Goal: Task Accomplishment & Management: Use online tool/utility

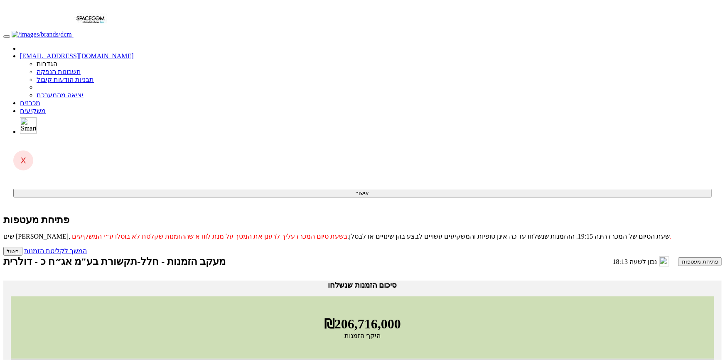
click at [678, 257] on button "פתיחת מעטפות" at bounding box center [699, 261] width 43 height 9
click at [87, 247] on link "המשך לקליטת הזמנות" at bounding box center [55, 250] width 63 height 7
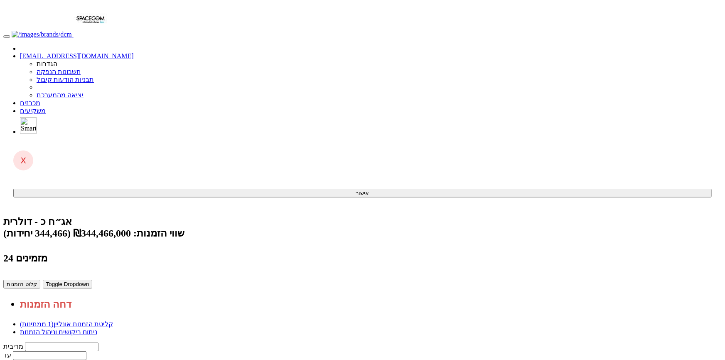
click at [97, 328] on link "ניתוח ביקושים וניהול הזמנות" at bounding box center [58, 331] width 77 height 7
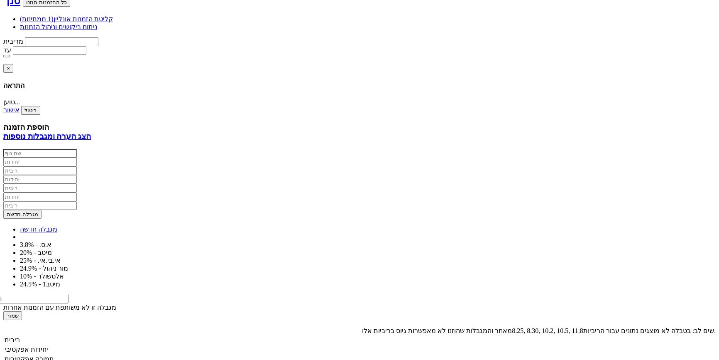
scroll to position [302, 0]
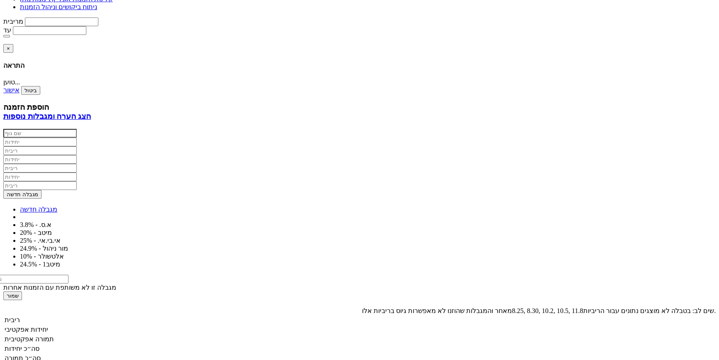
drag, startPoint x: 579, startPoint y: 154, endPoint x: 155, endPoint y: 215, distance: 428.4
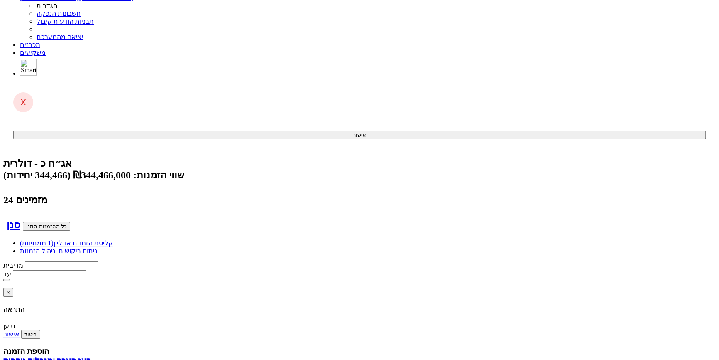
scroll to position [0, 0]
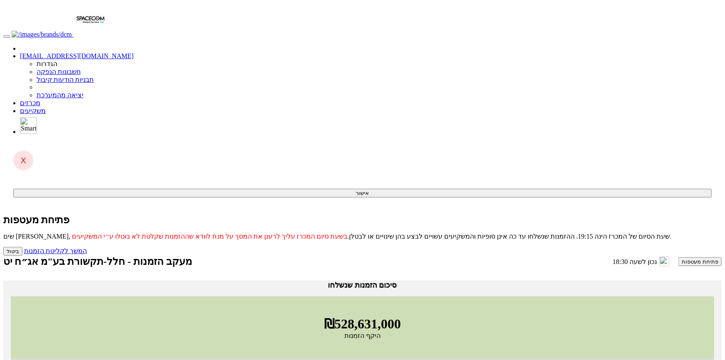
click at [678, 257] on button "פתיחת מעטפות" at bounding box center [699, 261] width 43 height 9
click at [87, 247] on link "המשך לקליטת הזמנות" at bounding box center [55, 250] width 63 height 7
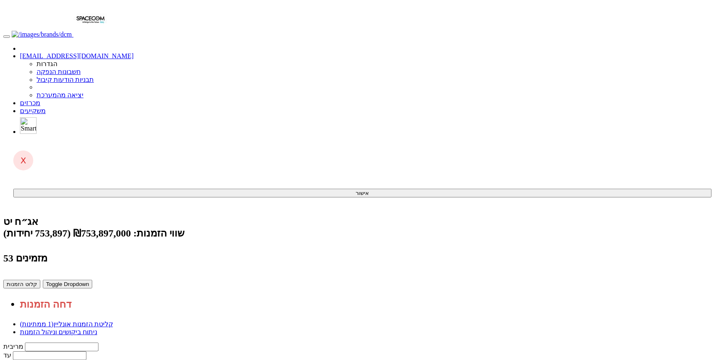
click at [97, 328] on link "ניתוח ביקושים וניהול הזמנות" at bounding box center [58, 331] width 77 height 7
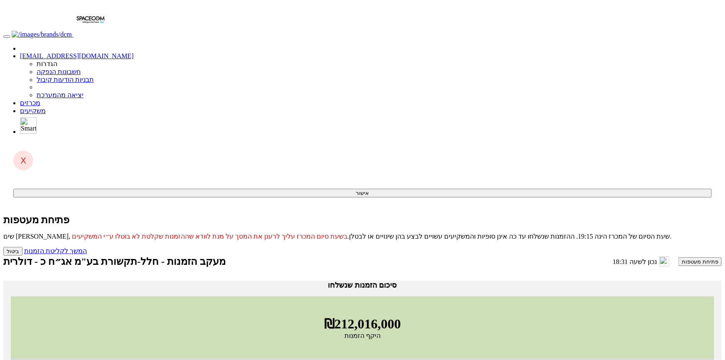
click at [678, 257] on button "פתיחת מעטפות" at bounding box center [699, 261] width 43 height 9
click at [87, 247] on link "המשך לקליטת הזמנות" at bounding box center [55, 250] width 63 height 7
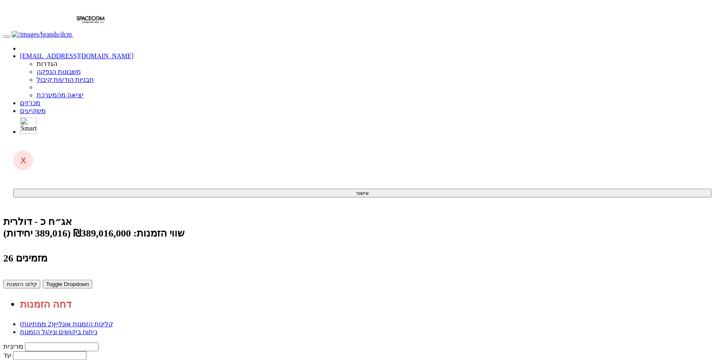
click at [97, 328] on link "ניתוח ביקושים וניהול הזמנות" at bounding box center [58, 331] width 77 height 7
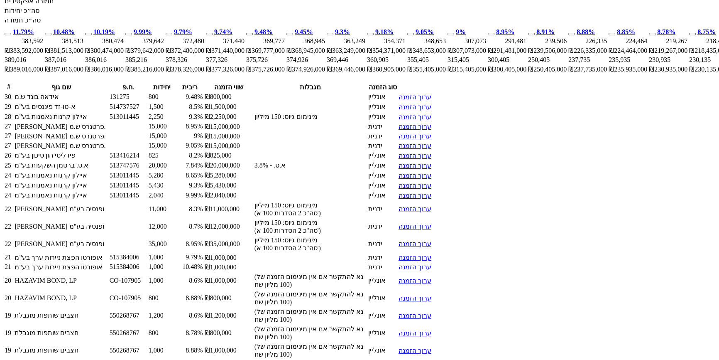
scroll to position [642, 0]
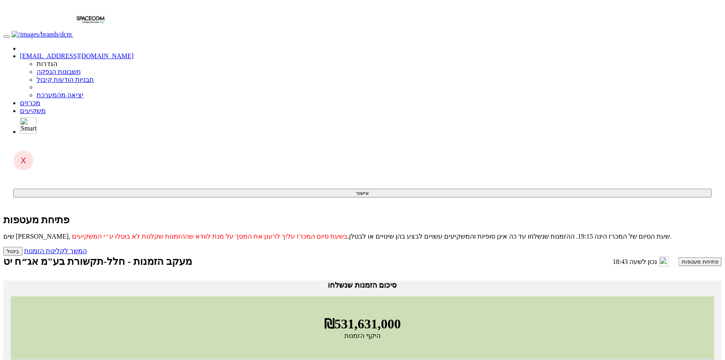
click at [678, 257] on button "פתיחת מעטפות" at bounding box center [699, 261] width 43 height 9
click at [87, 247] on link "המשך לקליטת הזמנות" at bounding box center [55, 250] width 63 height 7
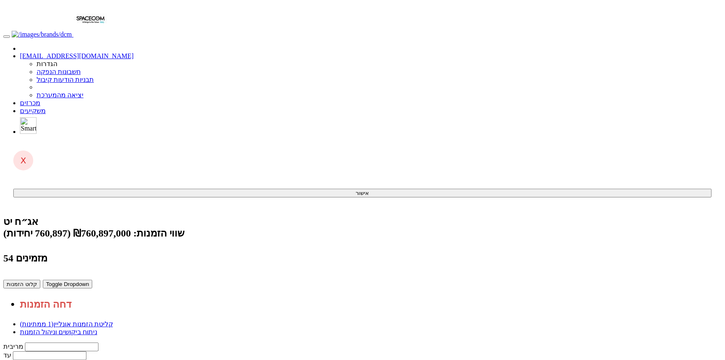
click at [97, 328] on link "ניתוח ביקושים וניהול הזמנות" at bounding box center [58, 331] width 77 height 7
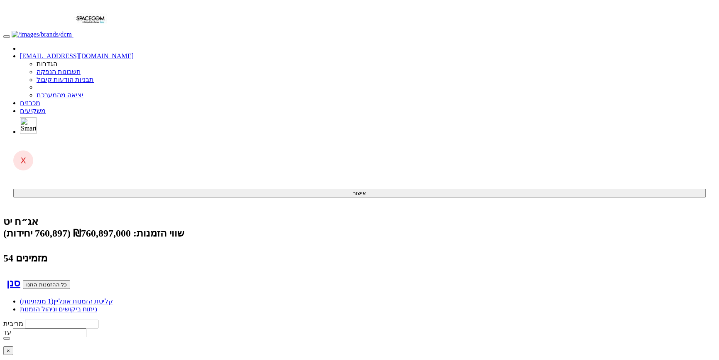
scroll to position [0, -942]
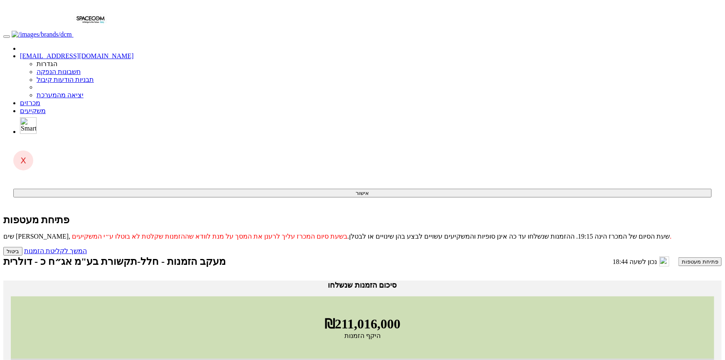
click at [678, 257] on button "פתיחת מעטפות" at bounding box center [699, 261] width 43 height 9
click at [87, 247] on link "המשך לקליטת הזמנות" at bounding box center [55, 250] width 63 height 7
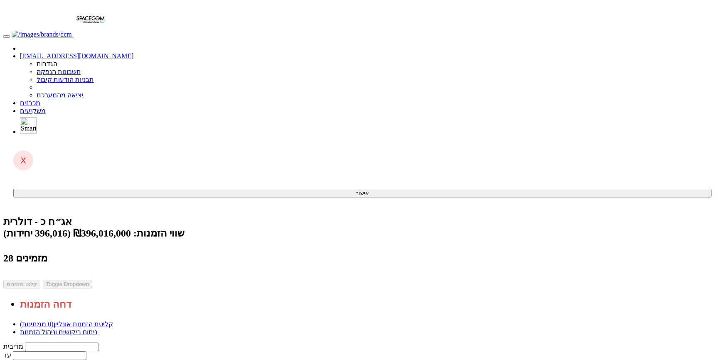
click at [97, 328] on link "ניתוח ביקושים וניהול הזמנות" at bounding box center [58, 331] width 77 height 7
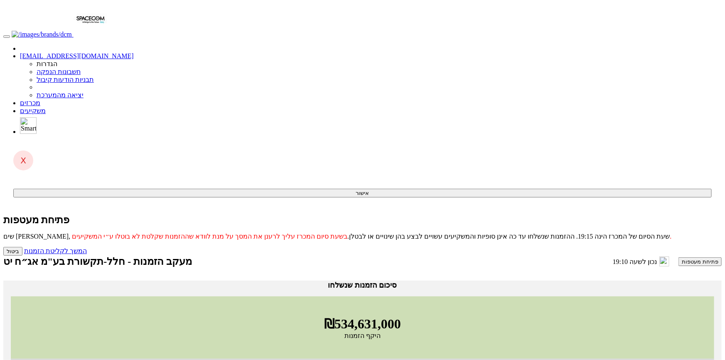
click at [678, 257] on button "פתיחת מעטפות" at bounding box center [699, 261] width 43 height 9
click at [87, 247] on link "המשך לקליטת הזמנות" at bounding box center [55, 250] width 63 height 7
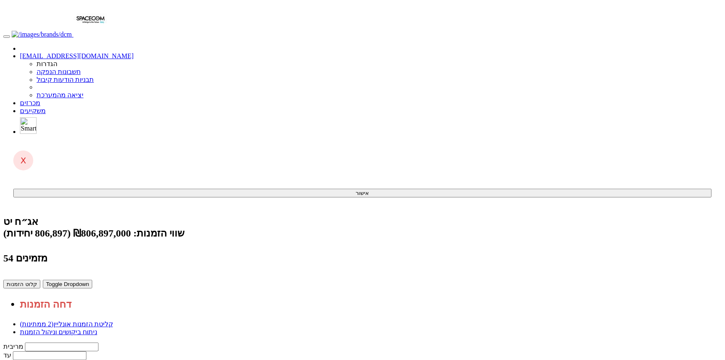
click at [97, 328] on link "ניתוח ביקושים וניהול הזמנות" at bounding box center [58, 331] width 77 height 7
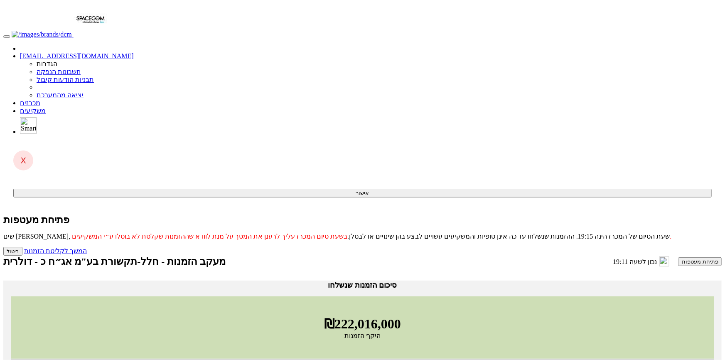
click at [678, 257] on button "פתיחת מעטפות" at bounding box center [699, 261] width 43 height 9
click at [87, 247] on link "המשך לקליטת הזמנות" at bounding box center [55, 250] width 63 height 7
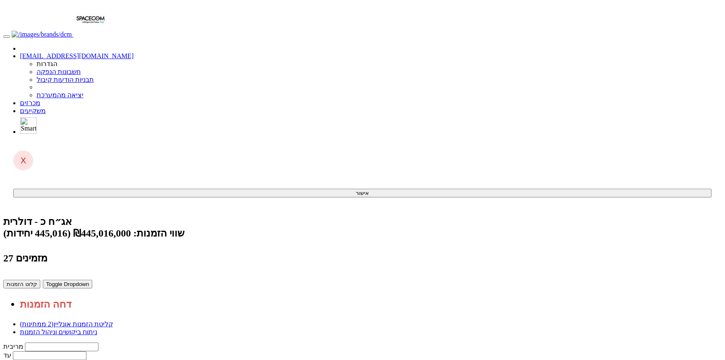
click at [97, 328] on link "ניתוח ביקושים וניהול הזמנות" at bounding box center [58, 331] width 77 height 7
